Goal: Task Accomplishment & Management: Manage account settings

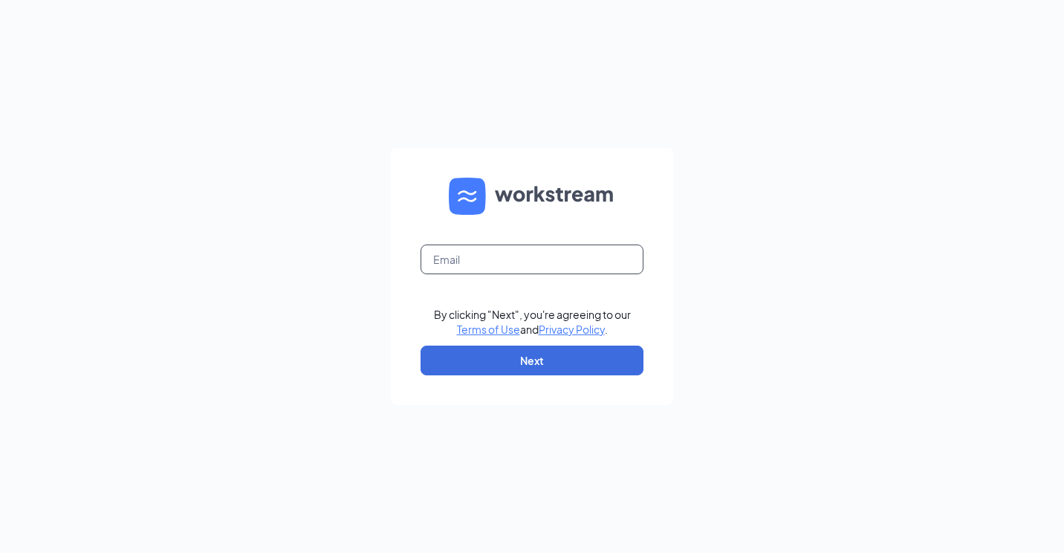
click at [497, 252] on input "text" at bounding box center [532, 259] width 223 height 30
type input "[EMAIL_ADDRESS][DOMAIN_NAME]"
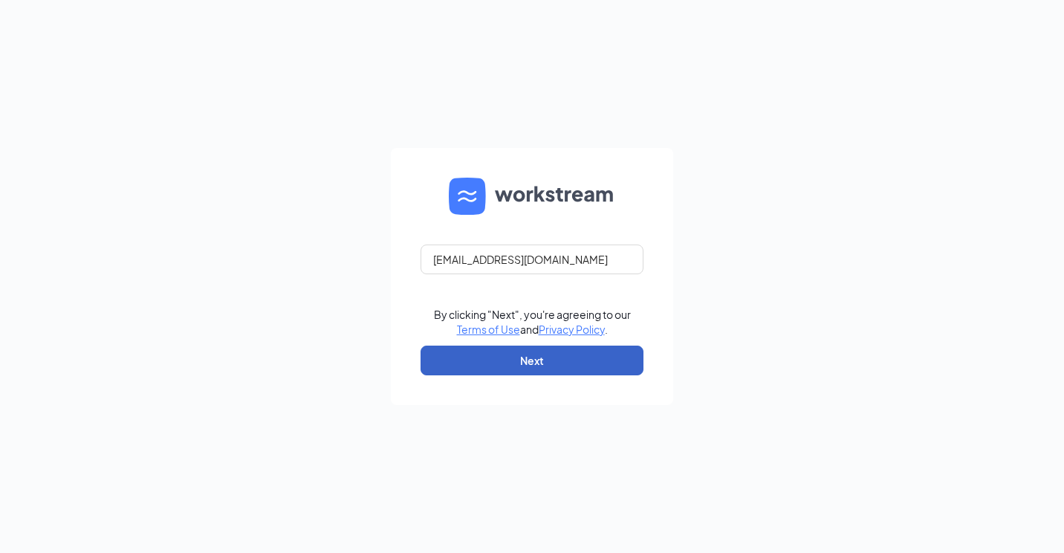
click at [497, 365] on button "Next" at bounding box center [532, 361] width 223 height 30
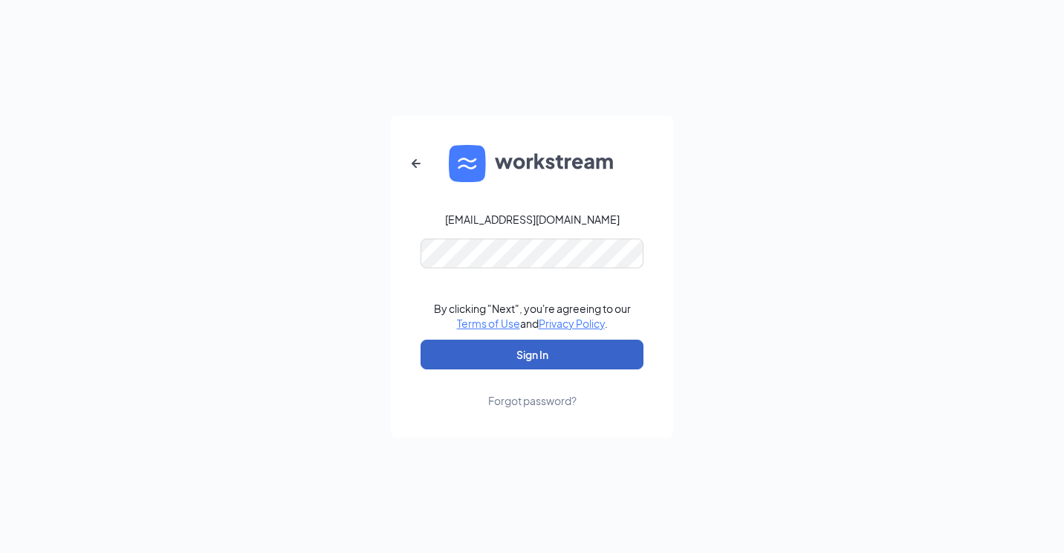
click at [496, 349] on button "Sign In" at bounding box center [532, 355] width 223 height 30
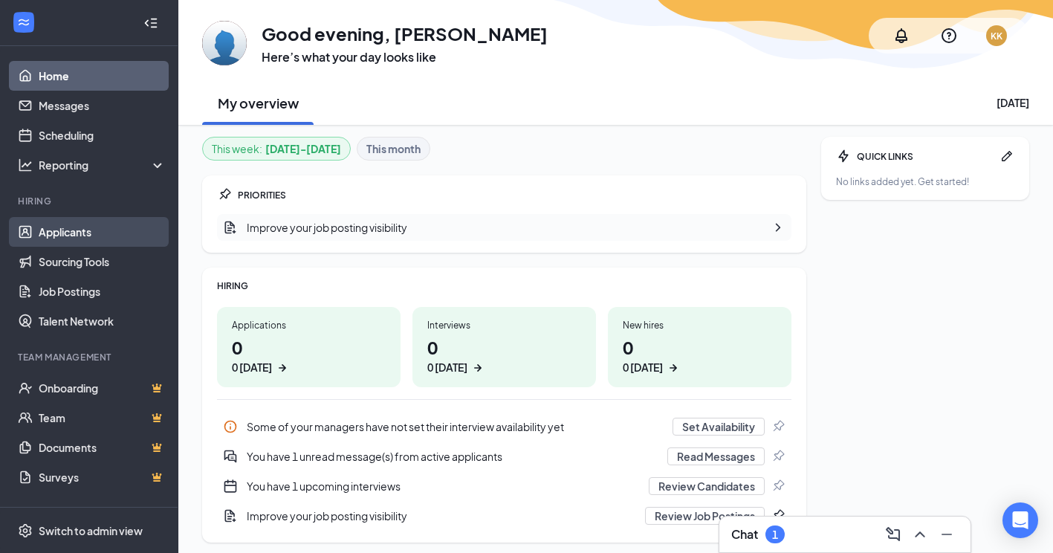
click at [60, 233] on link "Applicants" at bounding box center [102, 232] width 127 height 30
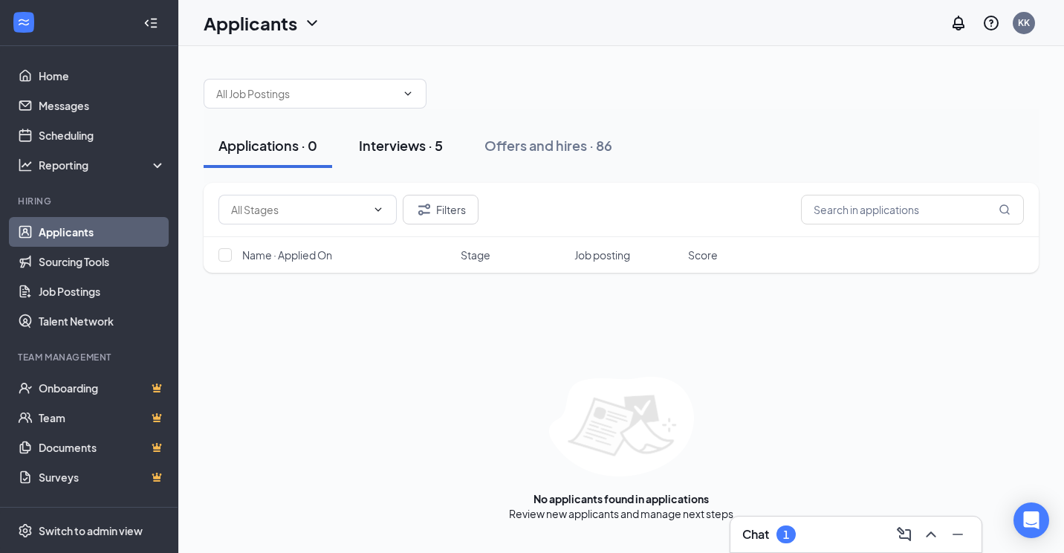
click at [402, 143] on div "Interviews · 5" at bounding box center [401, 145] width 84 height 19
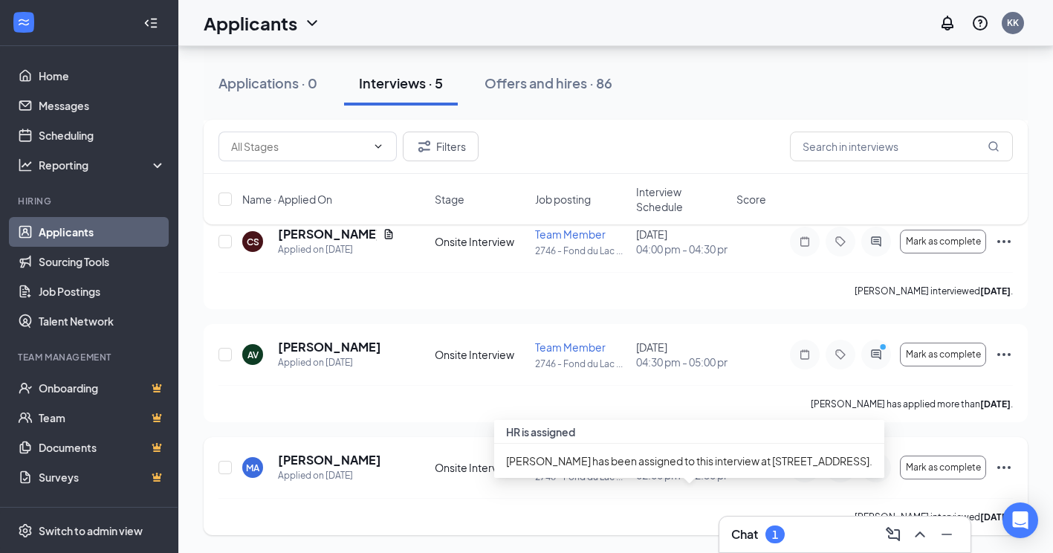
scroll to position [296, 0]
